Goal: Information Seeking & Learning: Check status

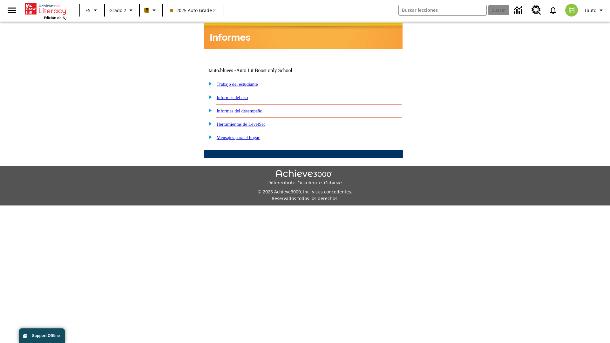
click at [248, 108] on link "Informes del desempeño" at bounding box center [240, 110] width 46 height 5
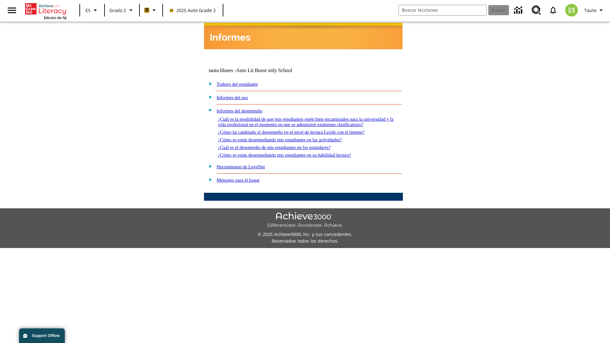
click at [290, 137] on link "¿Cómo se están desempeñando mis estudiantes en las actividades?" at bounding box center [280, 139] width 124 height 5
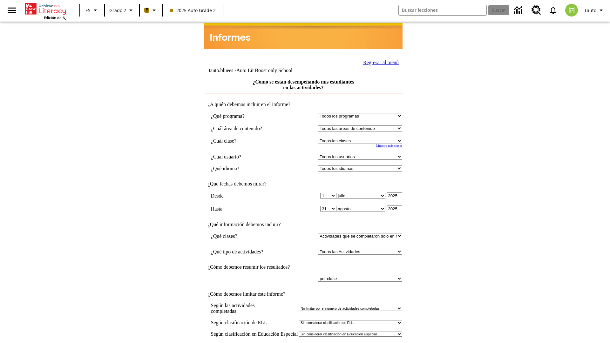
select select "21437111"
select select "4"
